Goal: Transaction & Acquisition: Download file/media

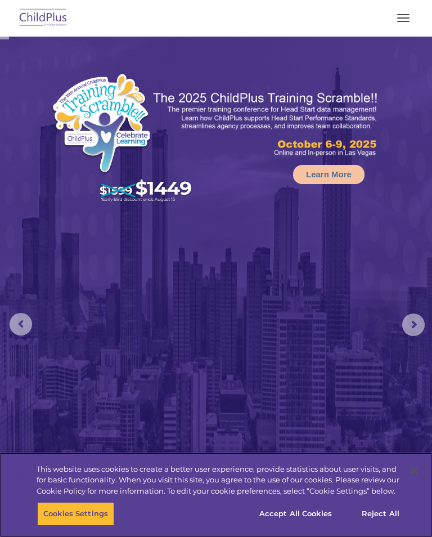
select select "MEDIUM"
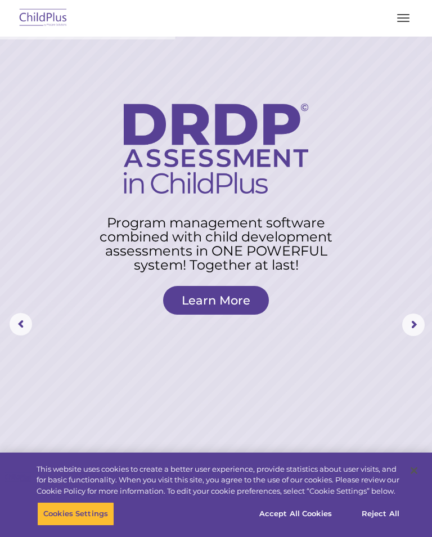
click at [400, 25] on button "button" at bounding box center [403, 18] width 24 height 18
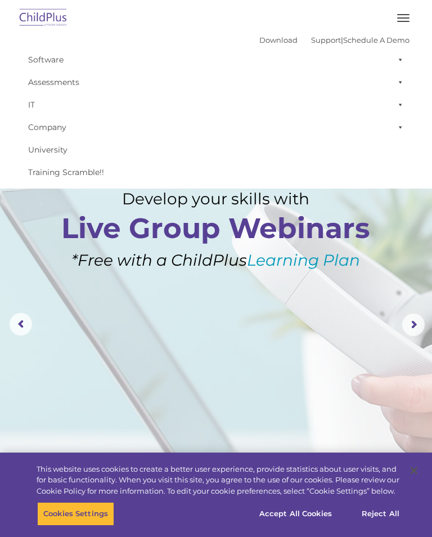
click at [46, 22] on img at bounding box center [43, 18] width 53 height 26
click at [292, 382] on rs-layer at bounding box center [216, 325] width 432 height 576
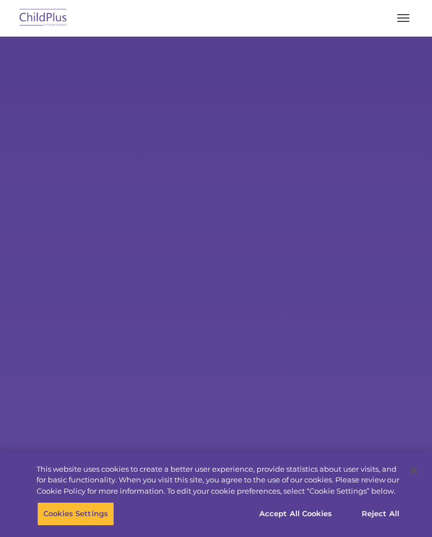
select select "MEDIUM"
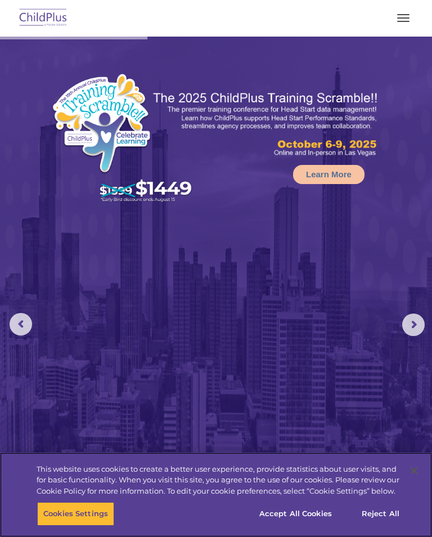
click at [309, 516] on button "Accept All Cookies" at bounding box center [295, 514] width 85 height 24
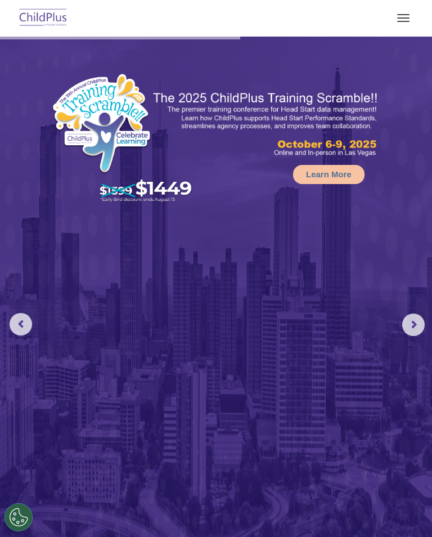
click at [49, 13] on img at bounding box center [43, 18] width 53 height 26
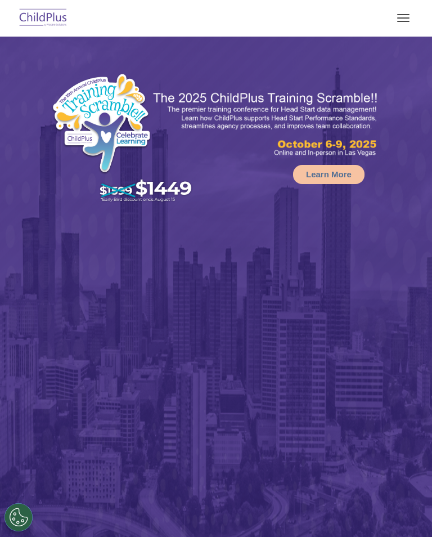
select select "MEDIUM"
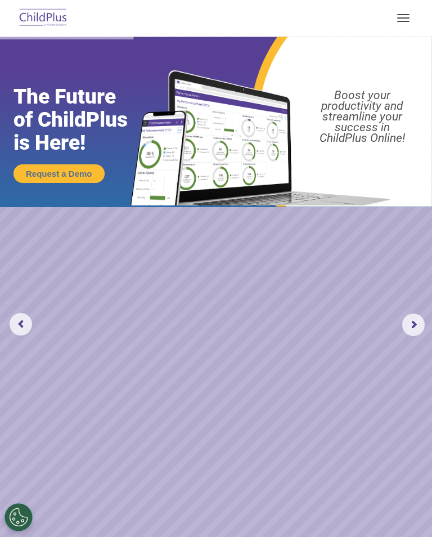
click at [402, 22] on button "button" at bounding box center [403, 18] width 24 height 18
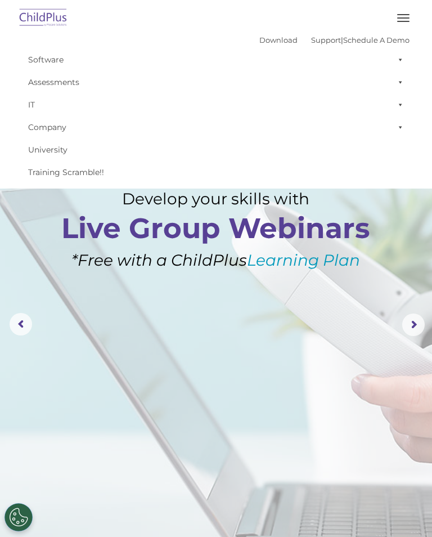
click at [134, 283] on rs-layer at bounding box center [216, 325] width 432 height 576
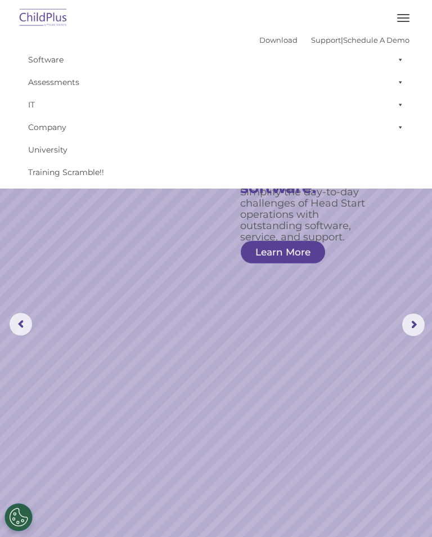
click at [295, 375] on rs-slide "Simplify the day-to-day challenges of Head Start operations with outstanding so…" at bounding box center [216, 325] width 432 height 576
click at [418, 326] on rs-arrow at bounding box center [413, 324] width 22 height 22
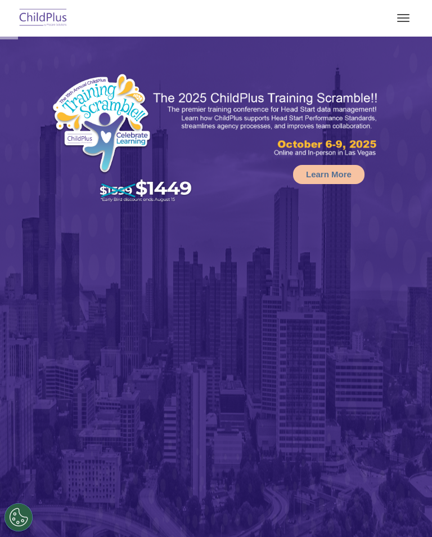
select select "MEDIUM"
click at [404, 17] on span "button" at bounding box center [403, 17] width 12 height 1
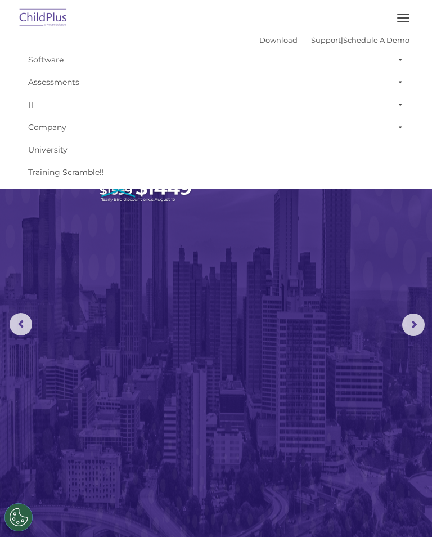
click at [262, 36] on link "Download" at bounding box center [278, 39] width 38 height 9
